Goal: Register for event/course

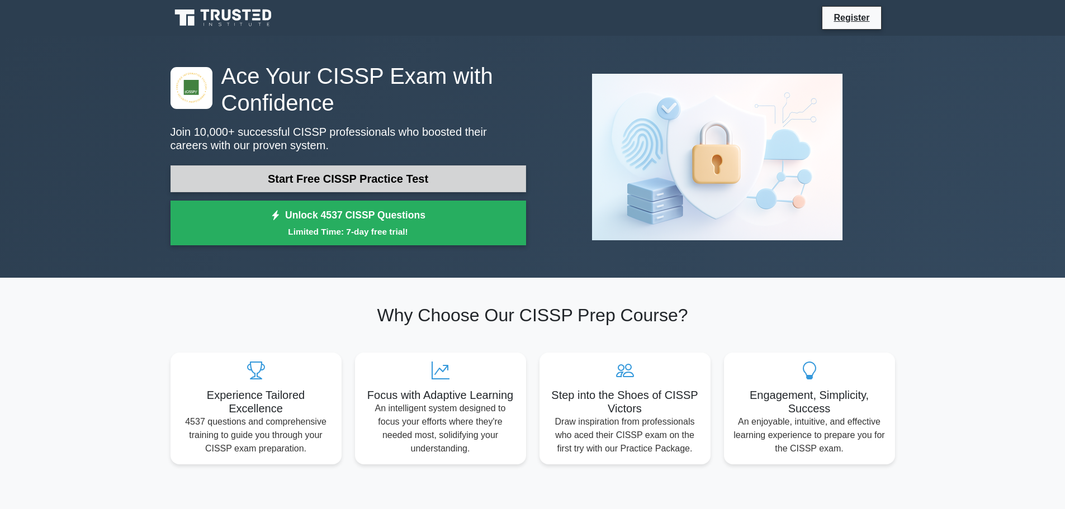
click at [296, 174] on link "Start Free CISSP Practice Test" at bounding box center [348, 178] width 356 height 27
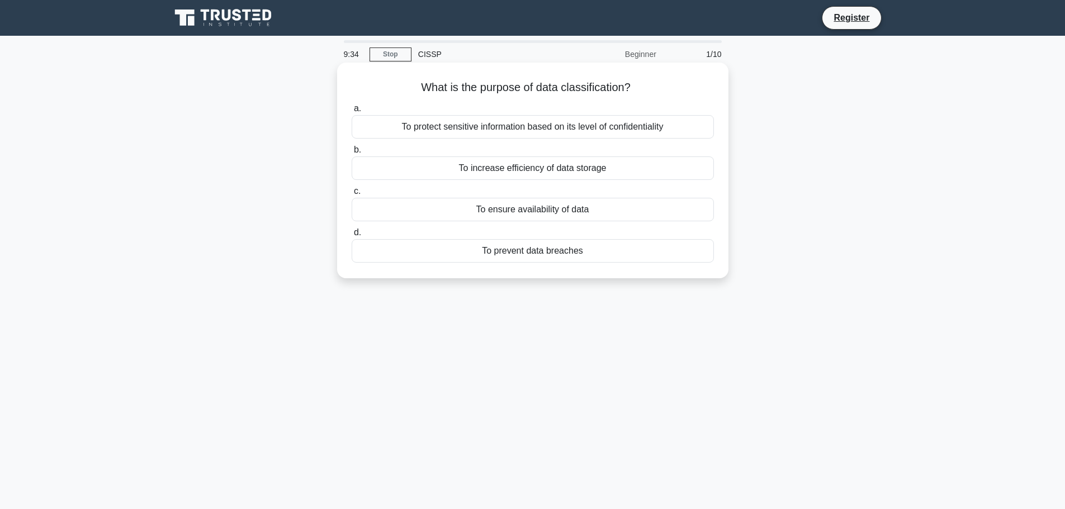
click at [530, 129] on div "To protect sensitive information based on its level of confidentiality" at bounding box center [533, 126] width 362 height 23
click at [352, 112] on input "a. To protect sensitive information based on its level of confidentiality" at bounding box center [352, 108] width 0 height 7
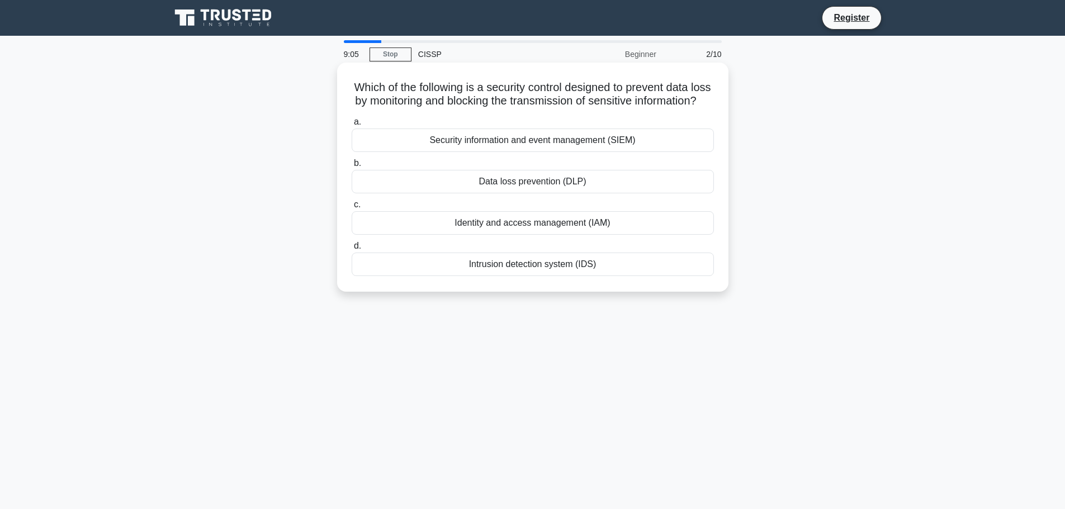
click at [575, 193] on div "Data loss prevention (DLP)" at bounding box center [533, 181] width 362 height 23
click at [352, 167] on input "b. Data loss prevention (DLP)" at bounding box center [352, 163] width 0 height 7
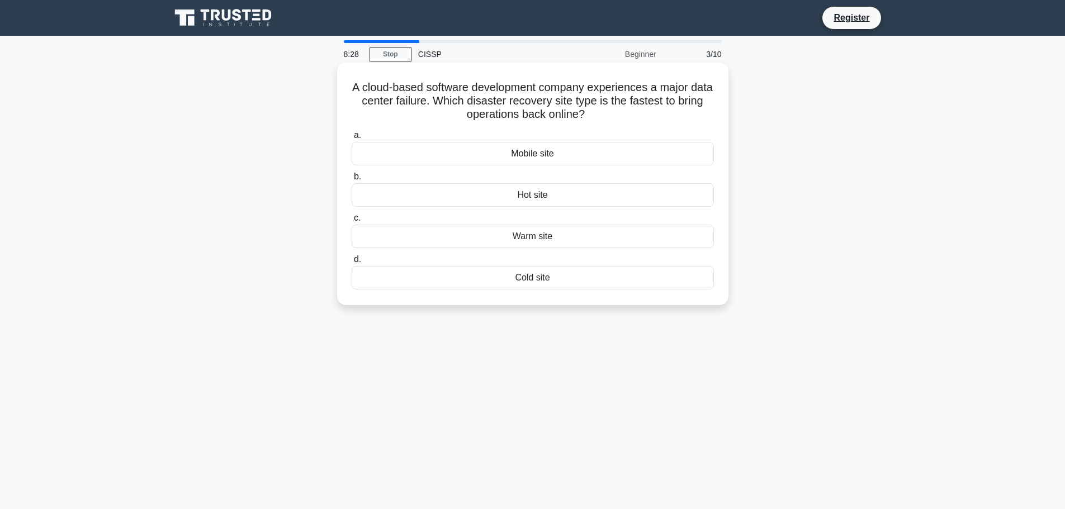
click at [566, 235] on div "Warm site" at bounding box center [533, 236] width 362 height 23
click at [352, 222] on input "c. Warm site" at bounding box center [352, 218] width 0 height 7
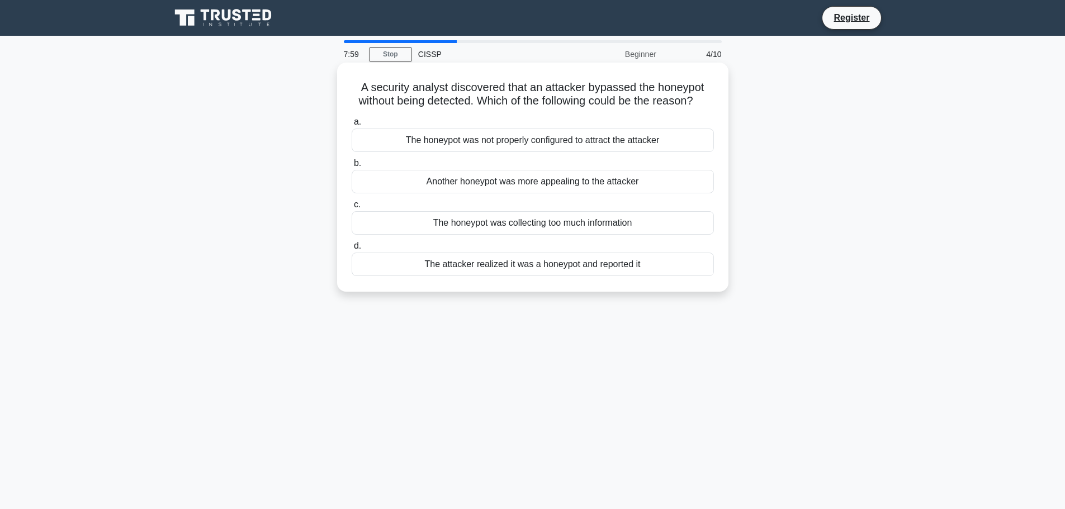
click at [522, 152] on div "The honeypot was not properly configured to attract the attacker" at bounding box center [533, 140] width 362 height 23
click at [352, 126] on input "a. The honeypot was not properly configured to attract the attacker" at bounding box center [352, 122] width 0 height 7
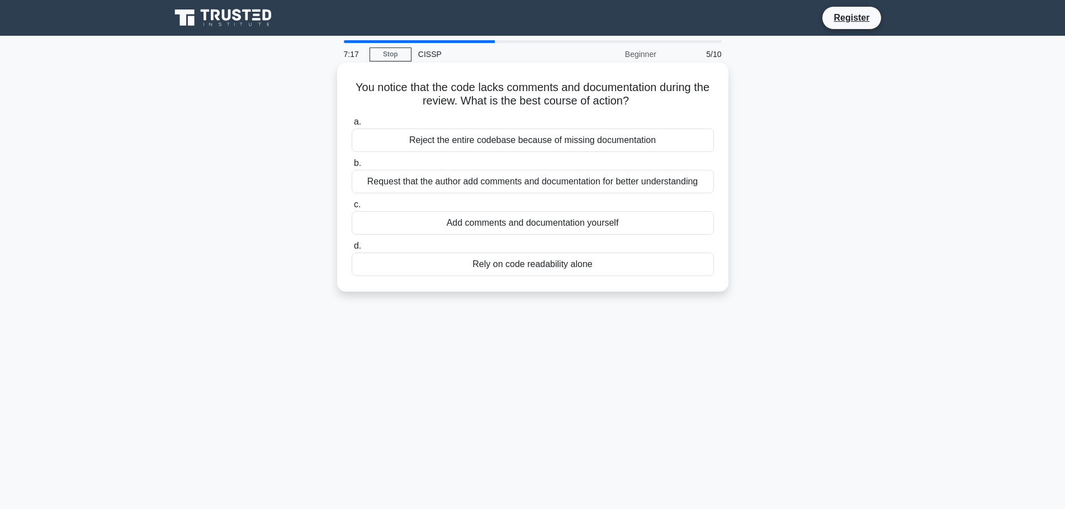
click at [467, 183] on div "Request that the author add comments and documentation for better understanding" at bounding box center [533, 181] width 362 height 23
click at [352, 167] on input "b. Request that the author add comments and documentation for better understand…" at bounding box center [352, 163] width 0 height 7
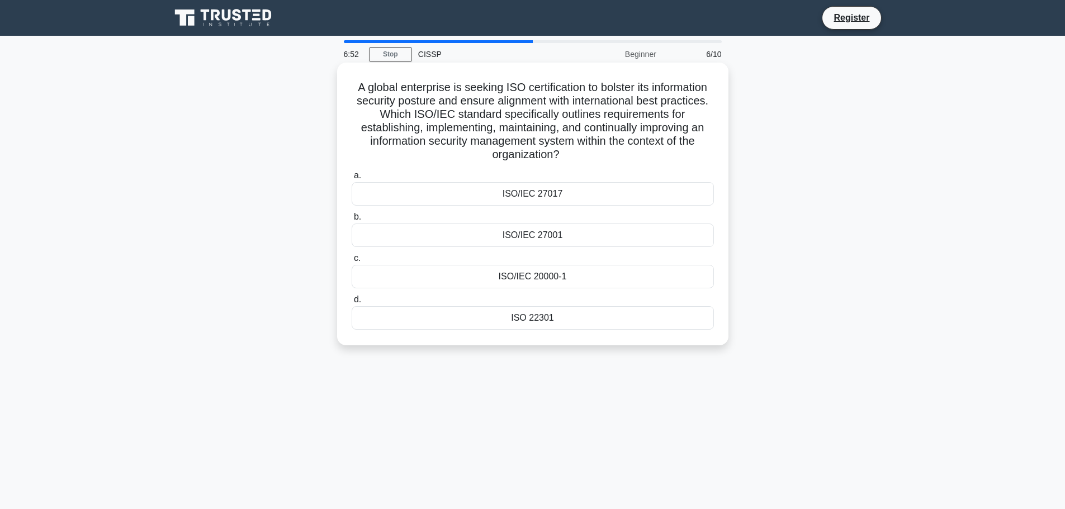
click at [579, 234] on div "ISO/IEC 27001" at bounding box center [533, 235] width 362 height 23
click at [352, 221] on input "b. ISO/IEC 27001" at bounding box center [352, 217] width 0 height 7
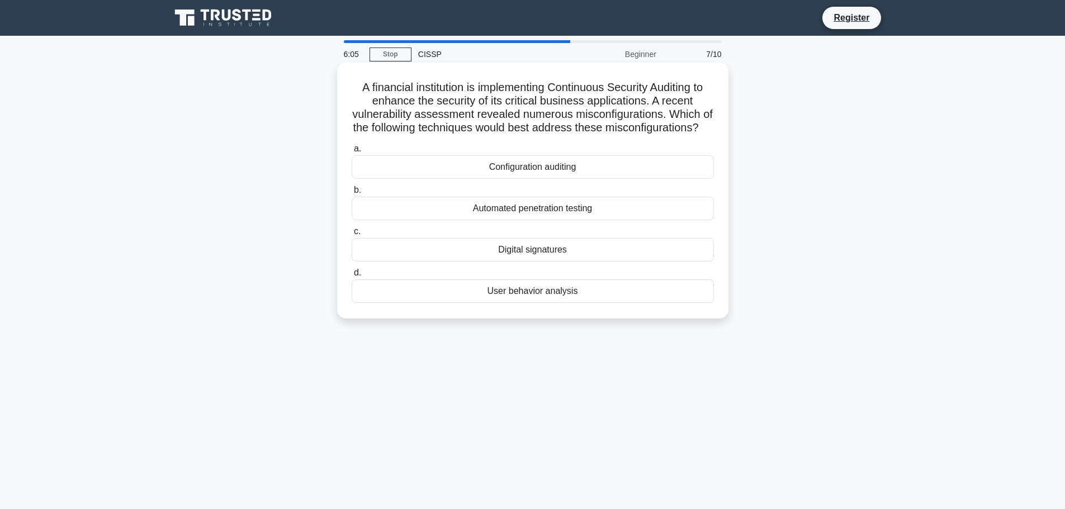
click at [551, 178] on div "Configuration auditing" at bounding box center [533, 166] width 362 height 23
click at [352, 153] on input "a. Configuration auditing" at bounding box center [352, 148] width 0 height 7
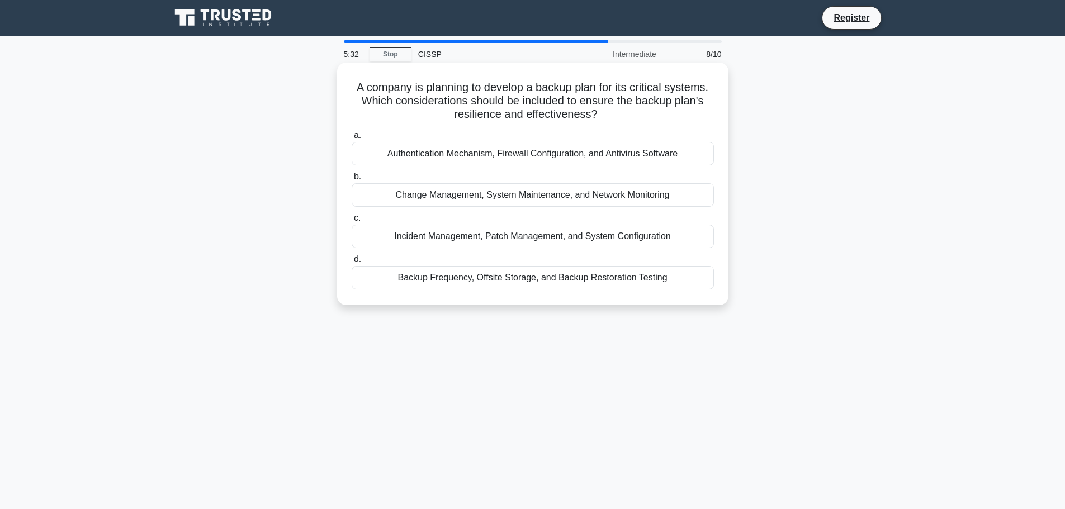
click at [543, 278] on div "Backup Frequency, Offsite Storage, and Backup Restoration Testing" at bounding box center [533, 277] width 362 height 23
click at [352, 263] on input "d. Backup Frequency, Offsite Storage, and Backup Restoration Testing" at bounding box center [352, 259] width 0 height 7
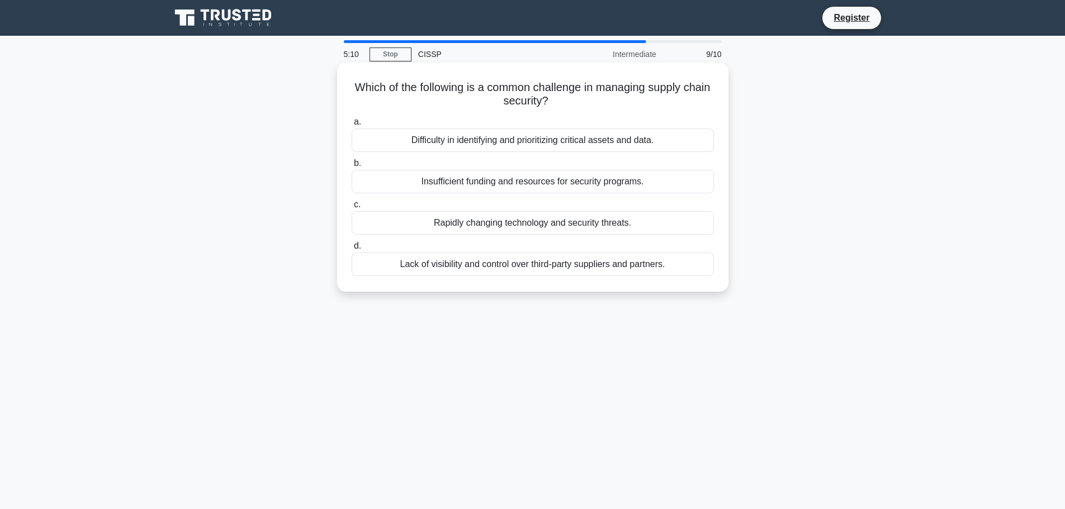
click at [574, 268] on div "Lack of visibility and control over third-party suppliers and partners." at bounding box center [533, 264] width 362 height 23
click at [352, 250] on input "d. Lack of visibility and control over third-party suppliers and partners." at bounding box center [352, 246] width 0 height 7
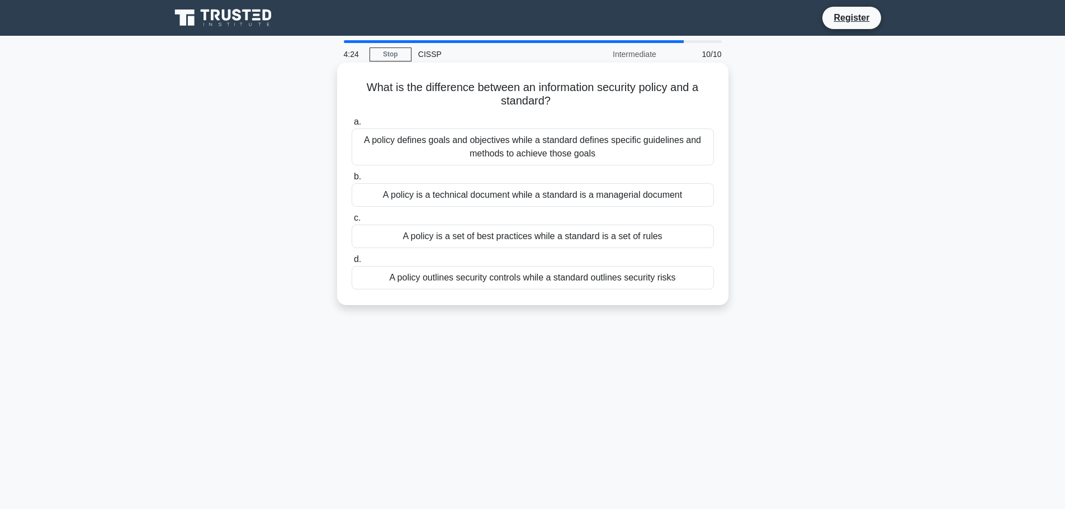
click at [519, 150] on div "A policy defines goals and objectives while a standard defines specific guideli…" at bounding box center [533, 147] width 362 height 37
click at [352, 126] on input "a. A policy defines goals and objectives while a standard defines specific guid…" at bounding box center [352, 122] width 0 height 7
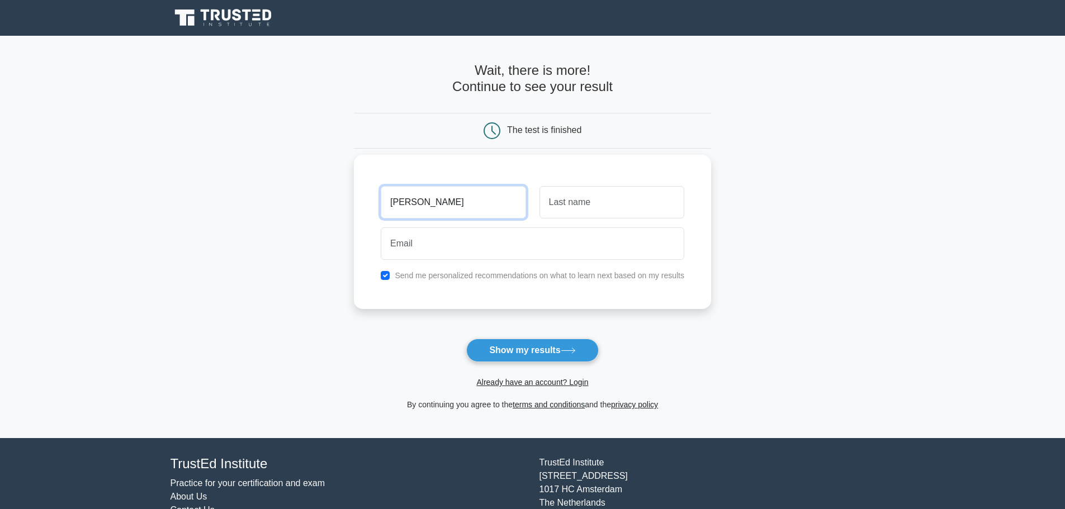
type input "Kevin"
click at [566, 209] on input "text" at bounding box center [611, 202] width 145 height 32
type input "Page"
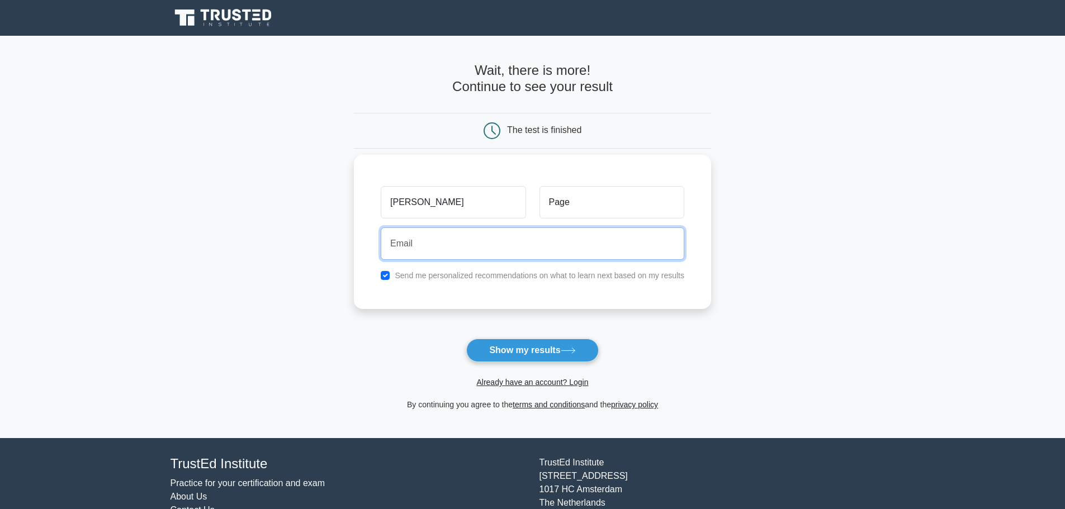
click at [540, 240] on input "email" at bounding box center [533, 244] width 304 height 32
click at [414, 248] on input "email" at bounding box center [533, 244] width 304 height 32
type input "shortyneil@yahoo.com"
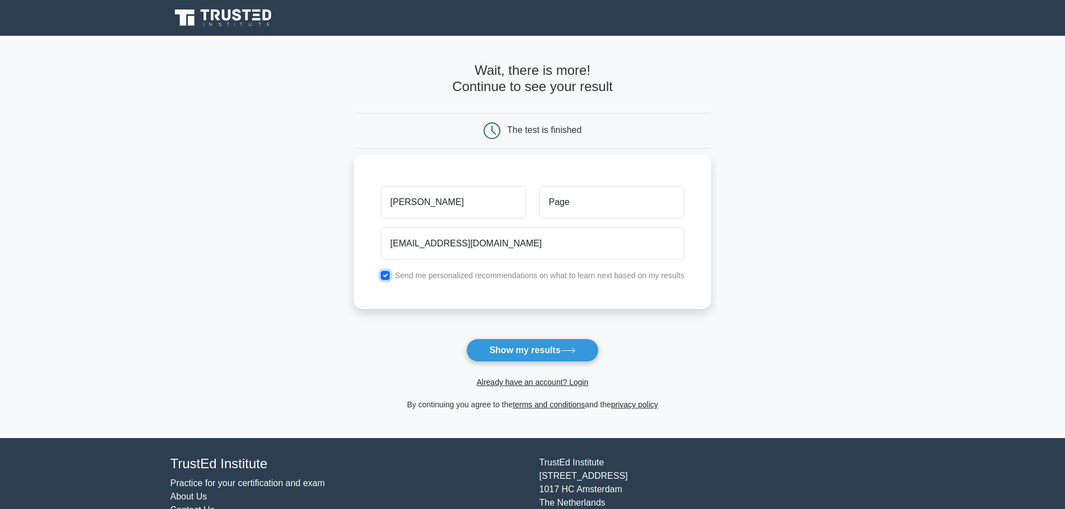
click at [386, 277] on input "checkbox" at bounding box center [385, 275] width 9 height 9
checkbox input "false"
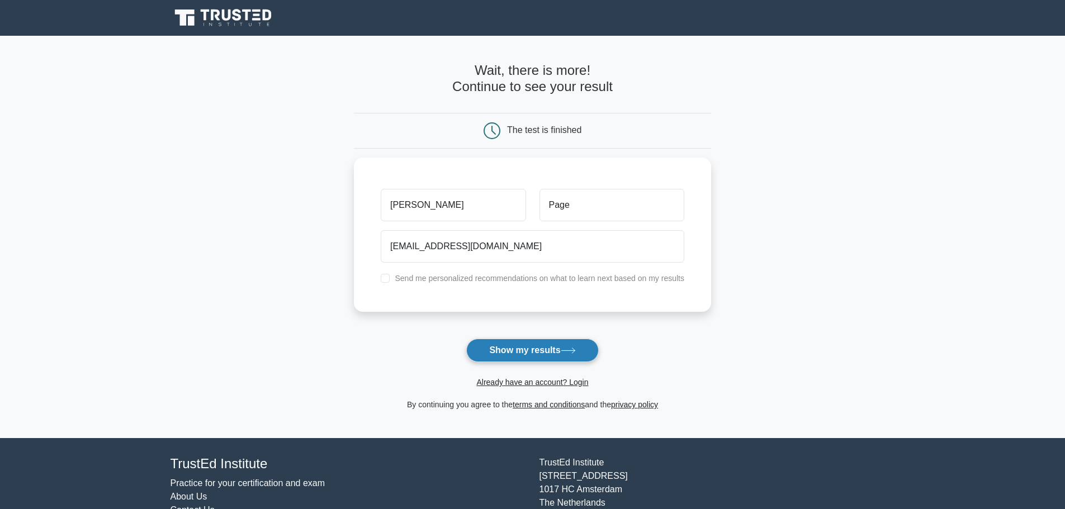
click at [516, 348] on button "Show my results" at bounding box center [532, 350] width 132 height 23
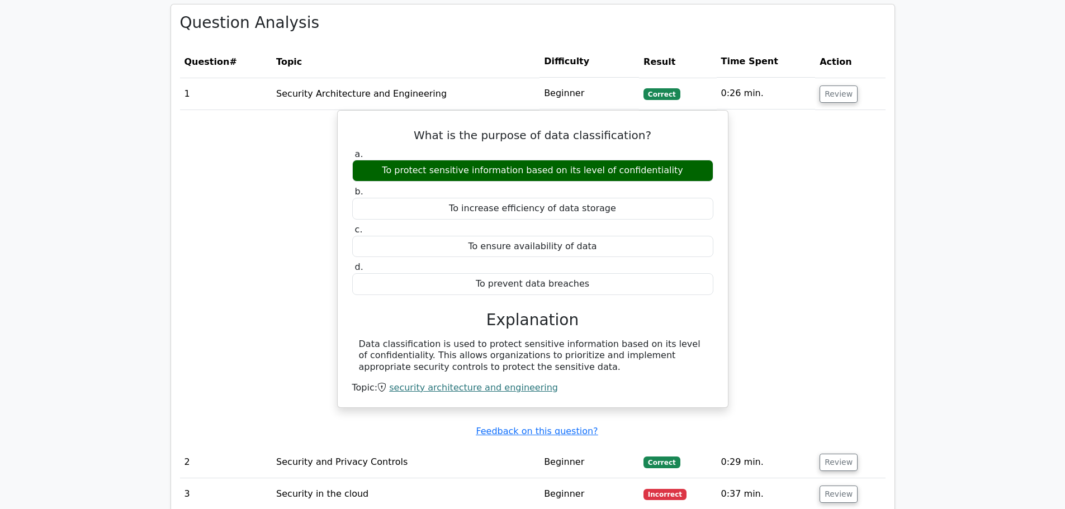
scroll to position [950, 0]
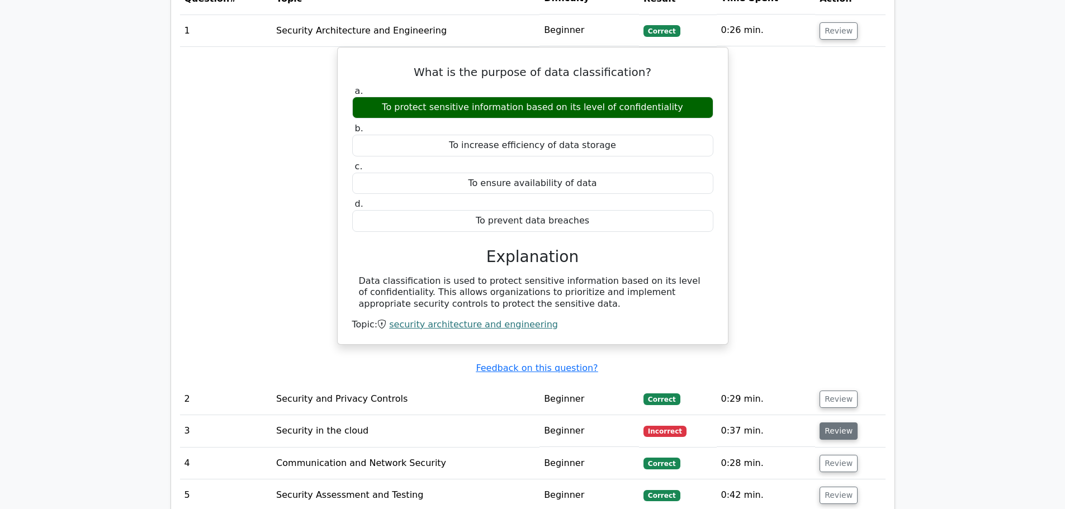
click at [840, 423] on button "Review" at bounding box center [838, 431] width 38 height 17
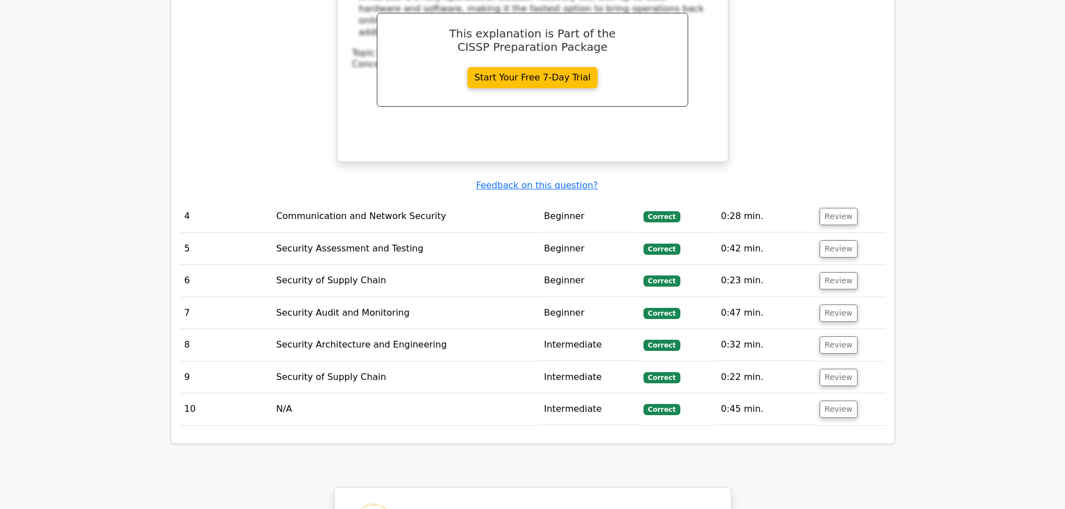
scroll to position [1677, 0]
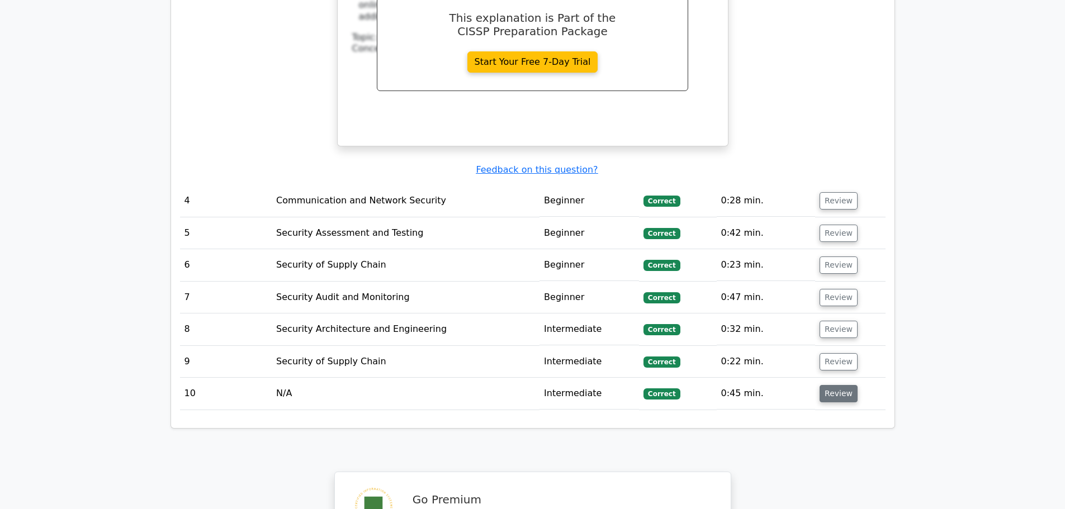
click at [836, 385] on button "Review" at bounding box center [838, 393] width 38 height 17
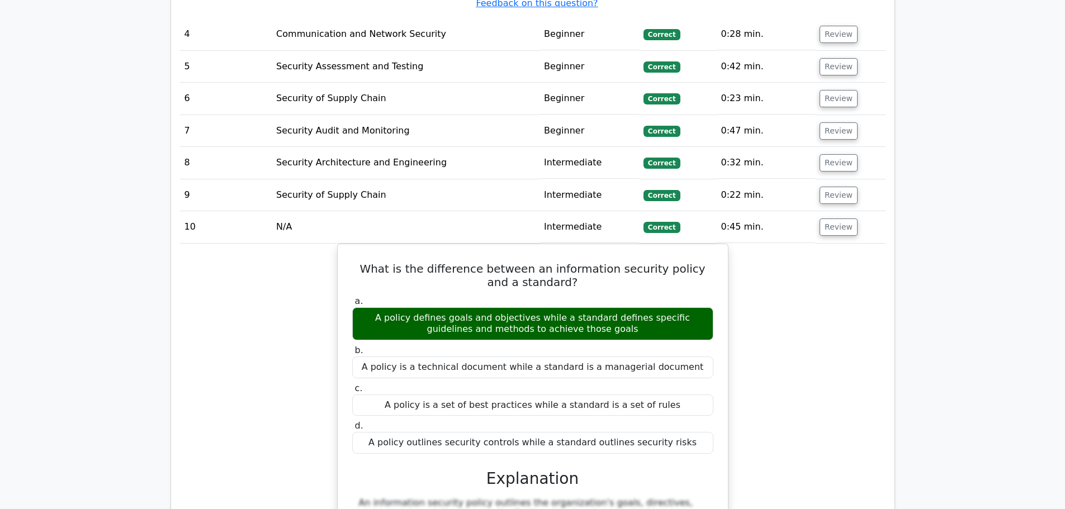
scroll to position [1845, 0]
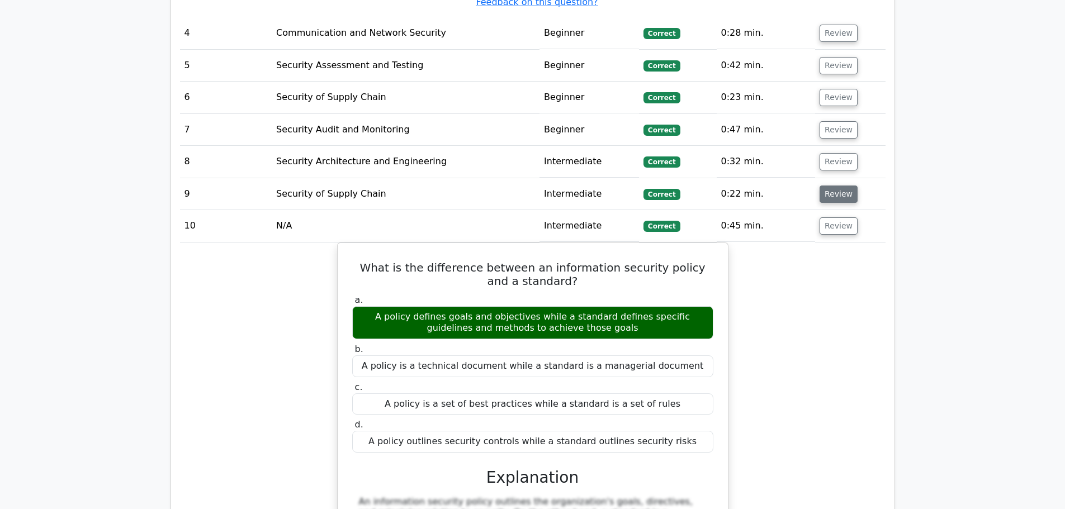
click at [831, 186] on button "Review" at bounding box center [838, 194] width 38 height 17
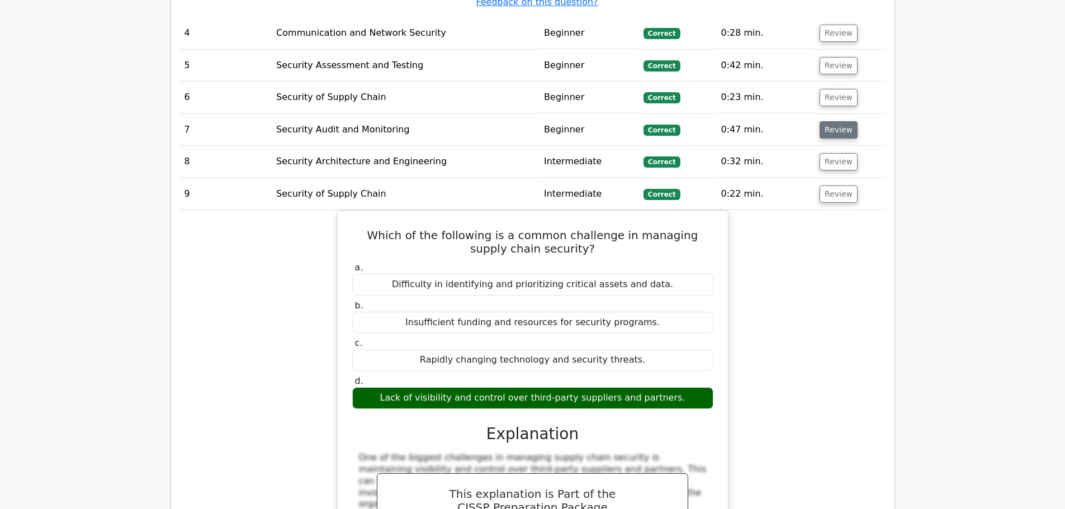
click at [827, 121] on button "Review" at bounding box center [838, 129] width 38 height 17
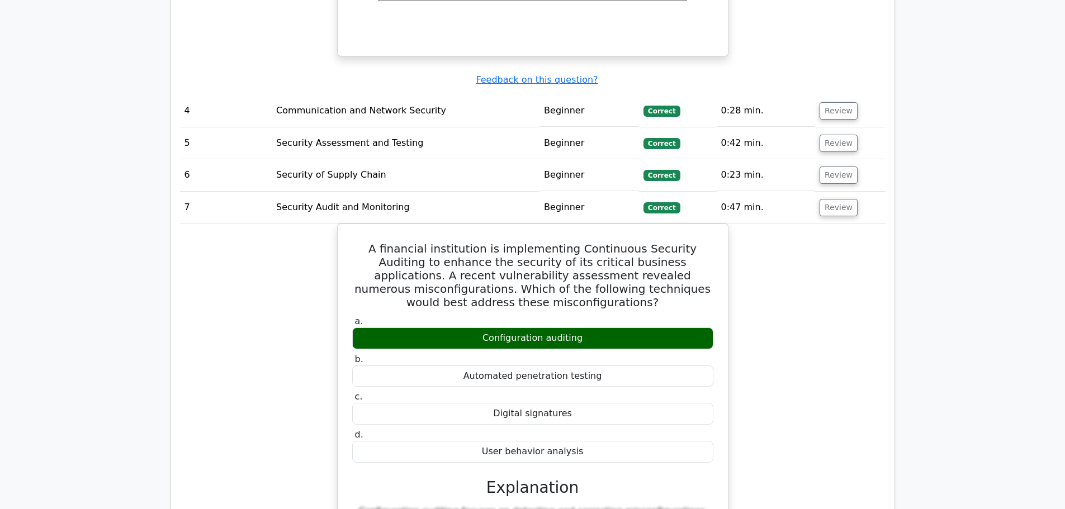
scroll to position [1677, 0]
